Goal: Find specific page/section: Find specific page/section

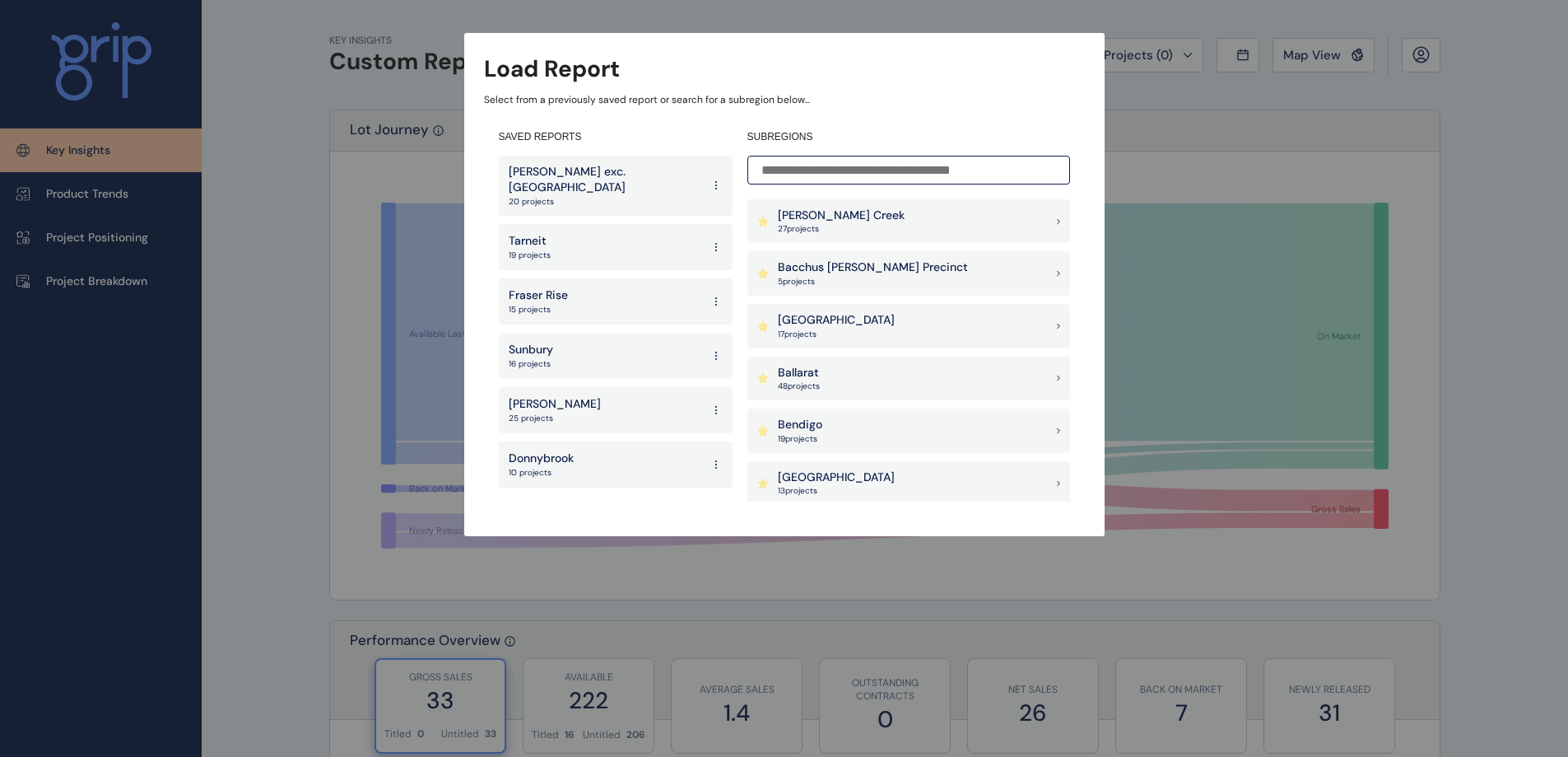
click at [594, 165] on p "[PERSON_NAME] exc. [GEOGRAPHIC_DATA]" at bounding box center [604, 180] width 192 height 32
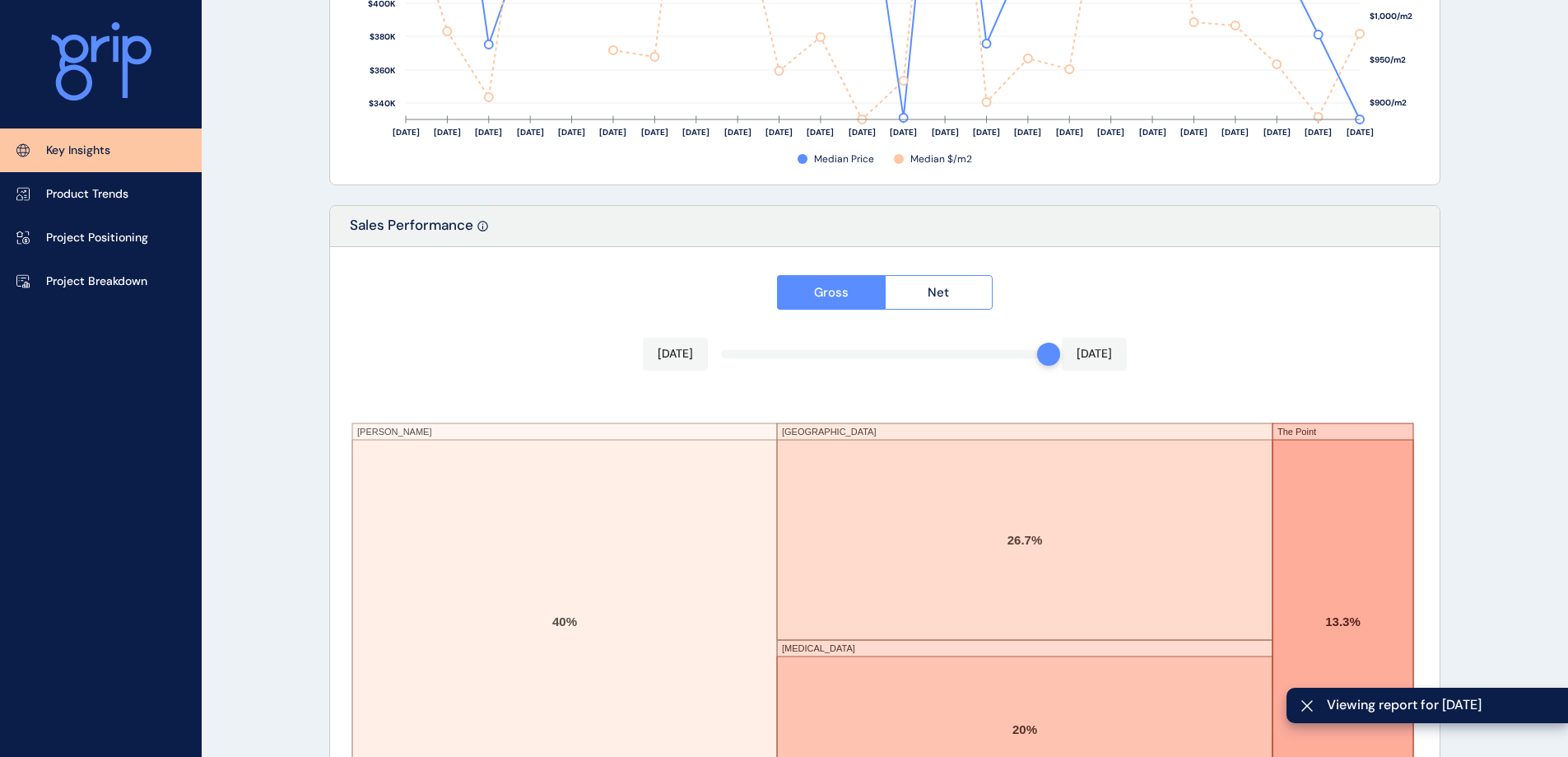
scroll to position [2711, 0]
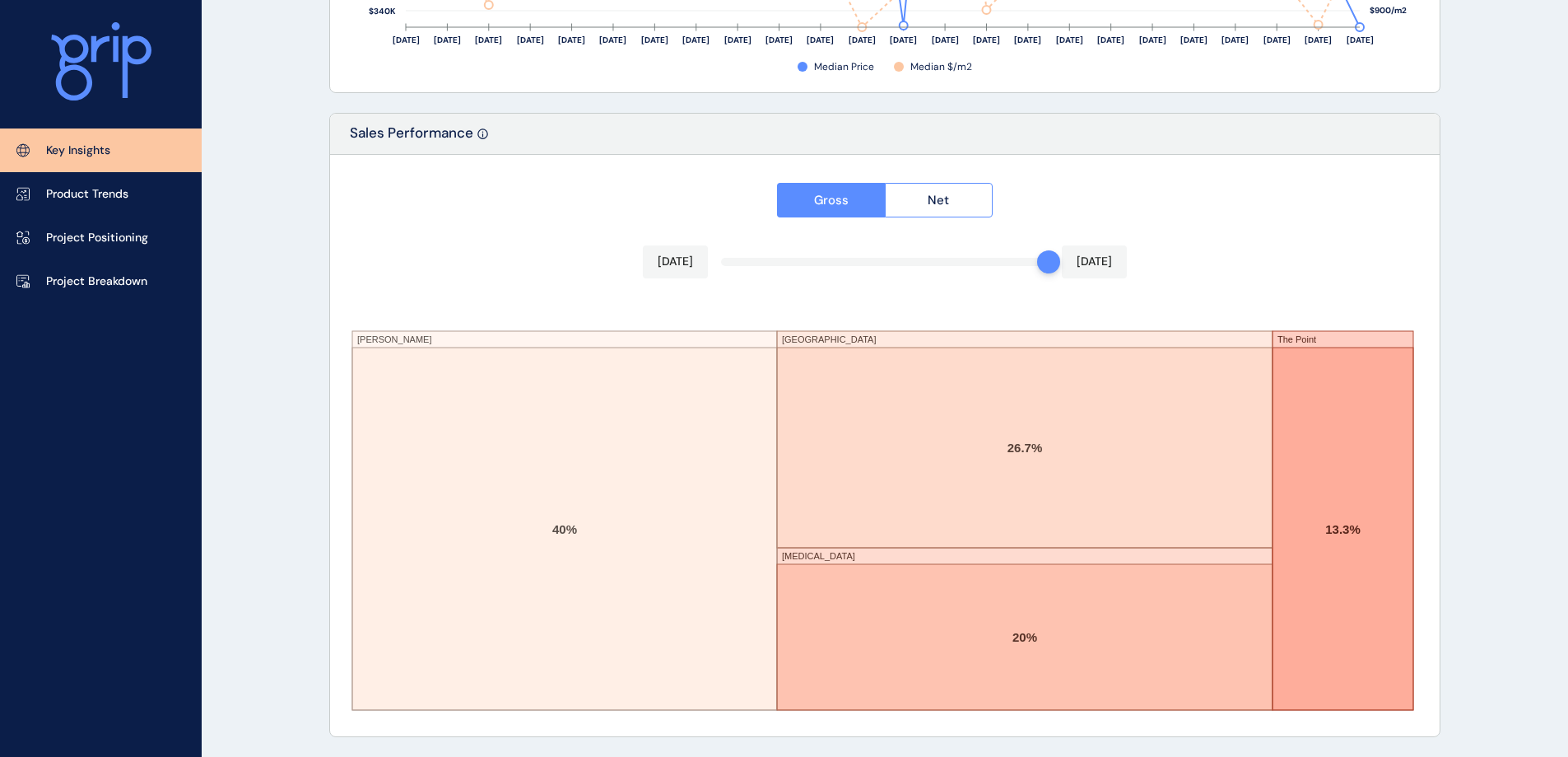
click at [121, 271] on link "Project Breakdown" at bounding box center [101, 281] width 201 height 43
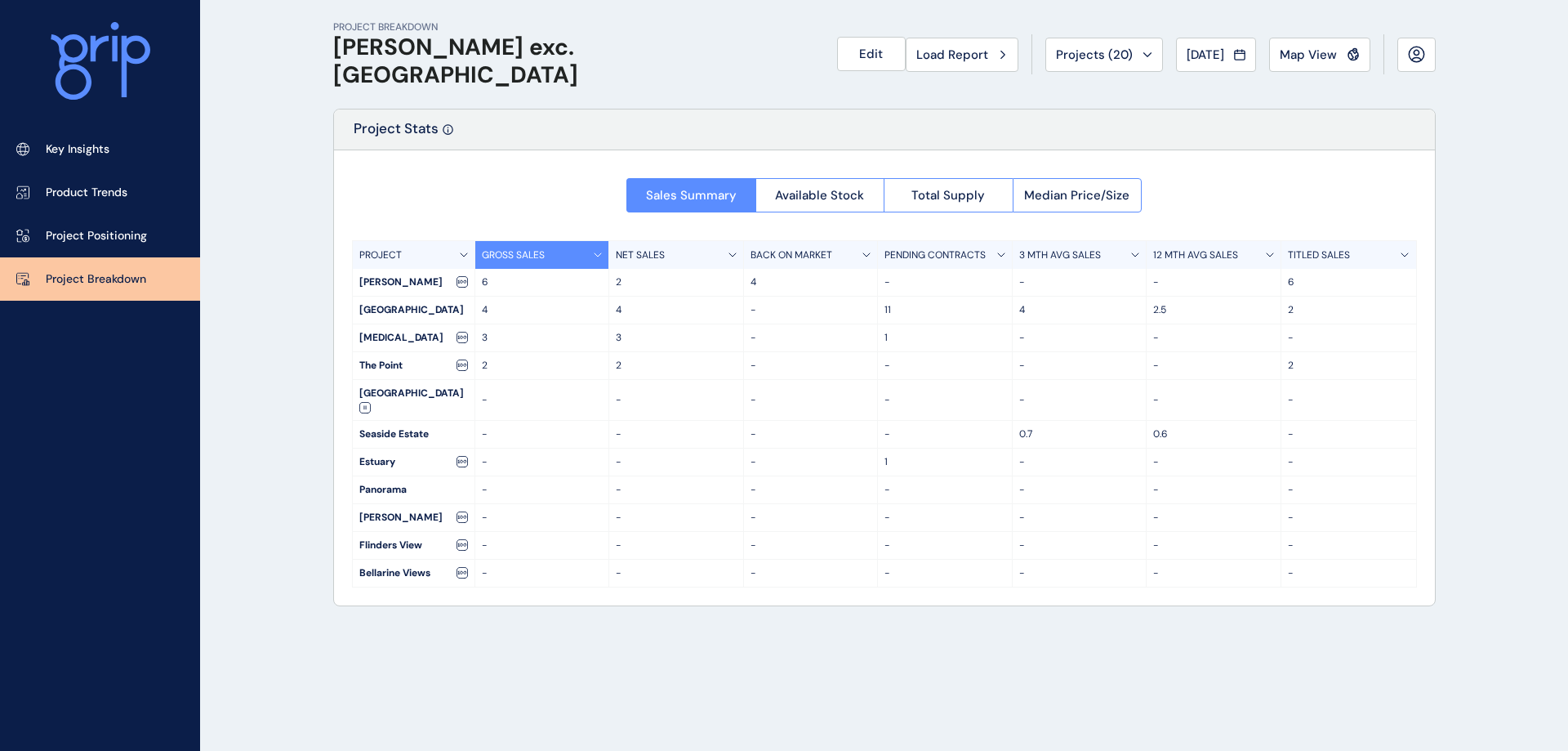
click at [796, 187] on button "Available Stock" at bounding box center [820, 196] width 129 height 35
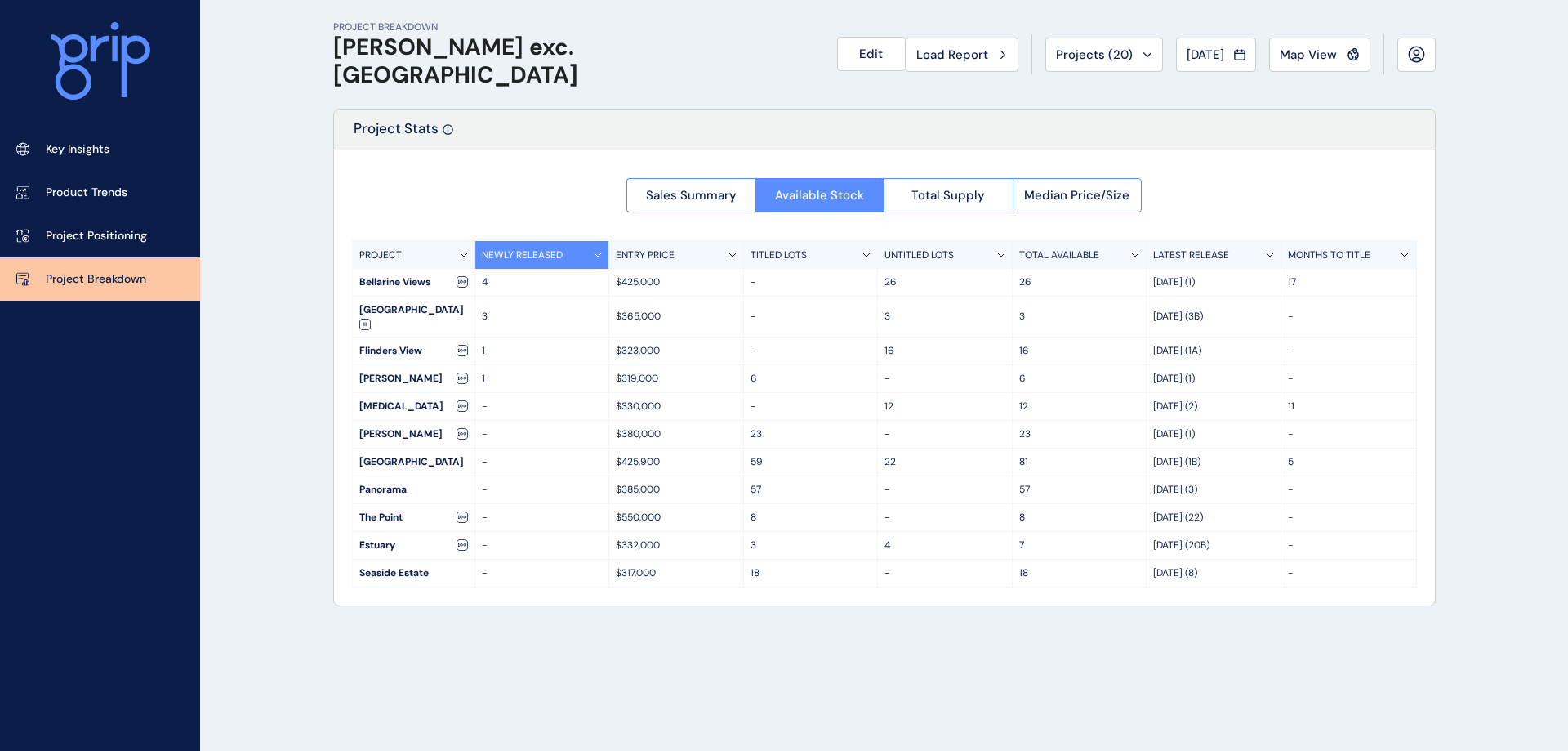
click at [906, 188] on button "Total Supply" at bounding box center [948, 196] width 129 height 35
